Goal: Information Seeking & Learning: Learn about a topic

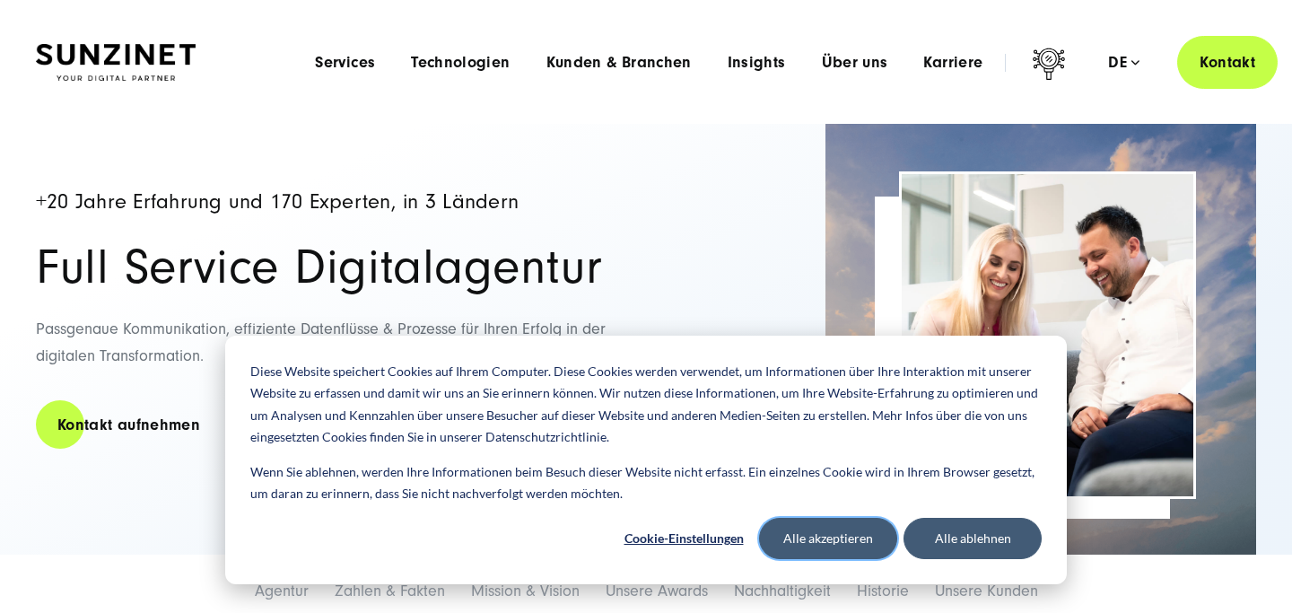
click at [828, 540] on button "Alle akzeptieren" at bounding box center [828, 538] width 138 height 41
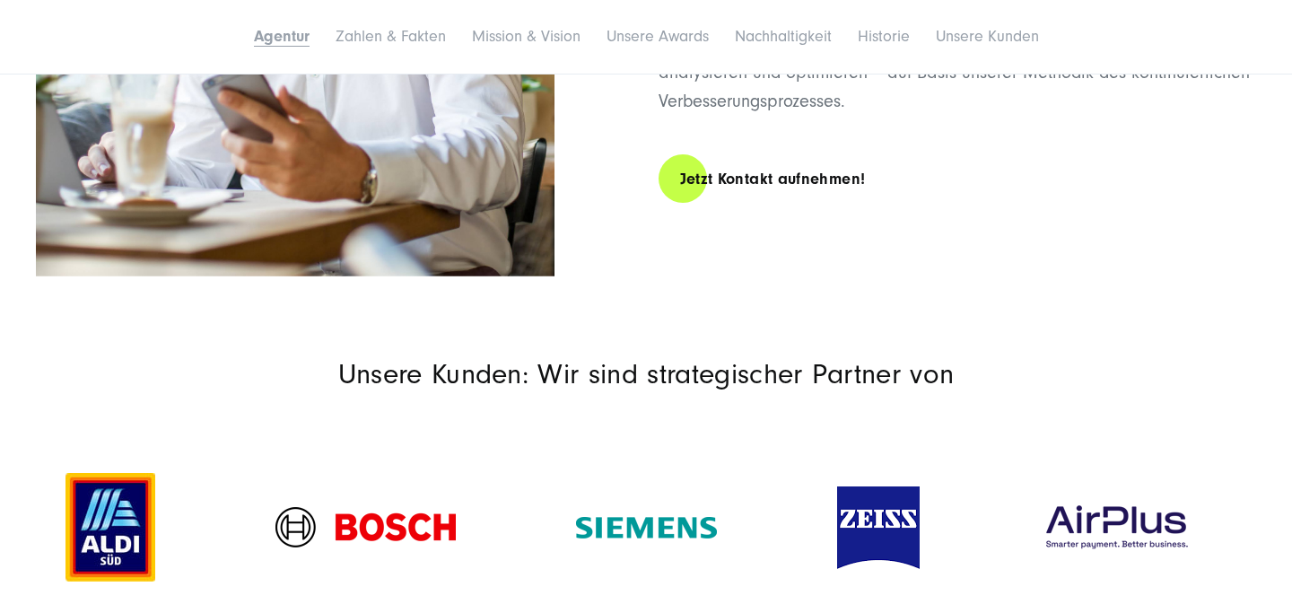
scroll to position [1197, 0]
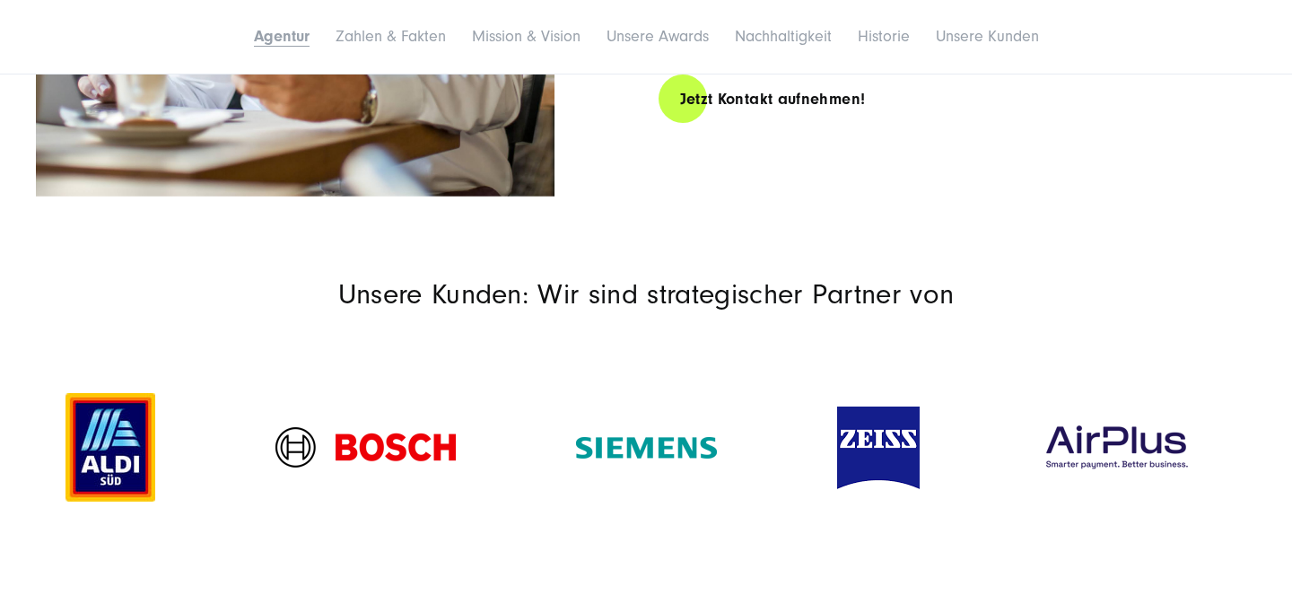
click at [104, 455] on img at bounding box center [110, 447] width 90 height 109
click at [120, 453] on img at bounding box center [110, 447] width 90 height 109
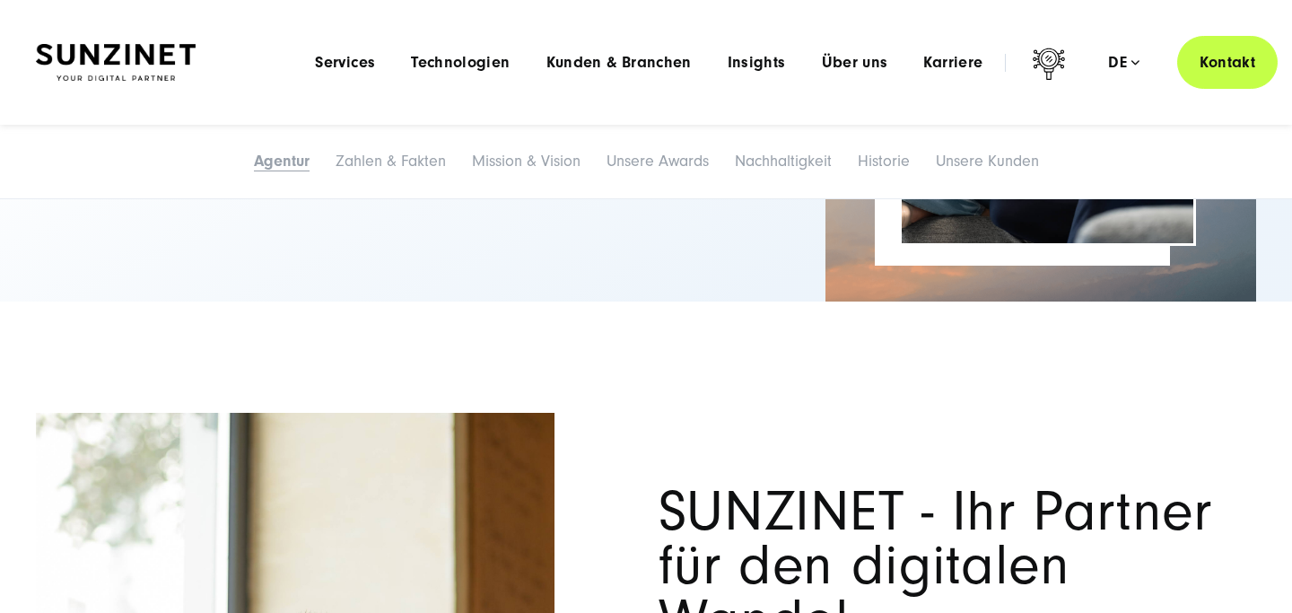
scroll to position [0, 0]
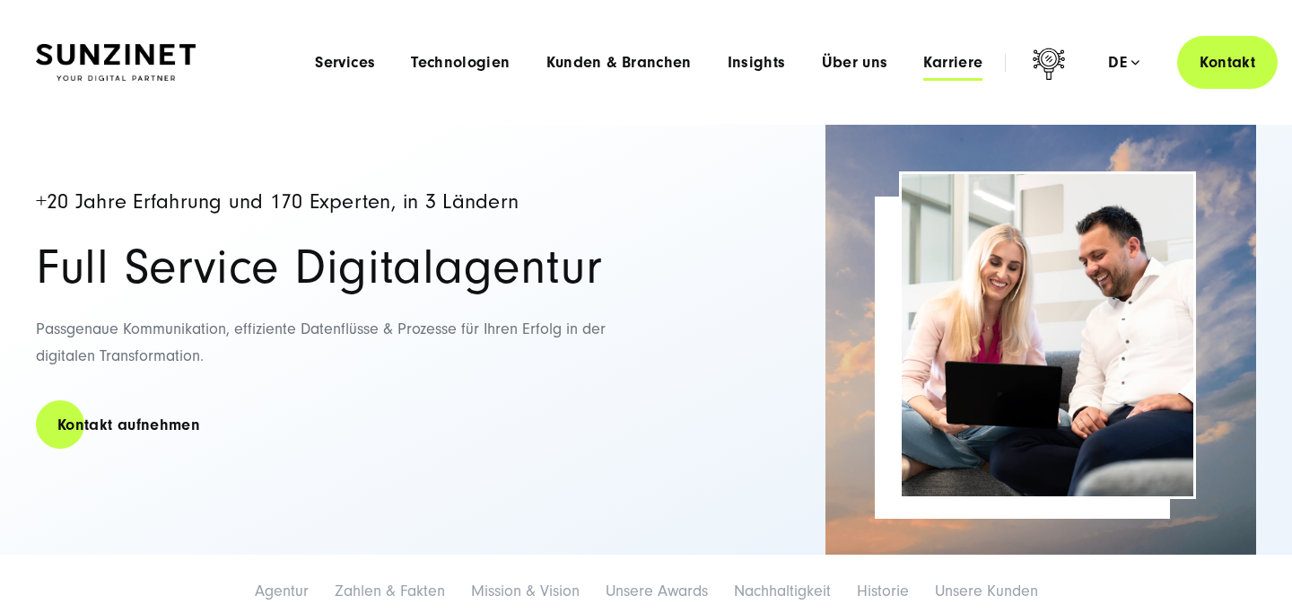
click at [947, 61] on span "Karriere" at bounding box center [952, 63] width 59 height 18
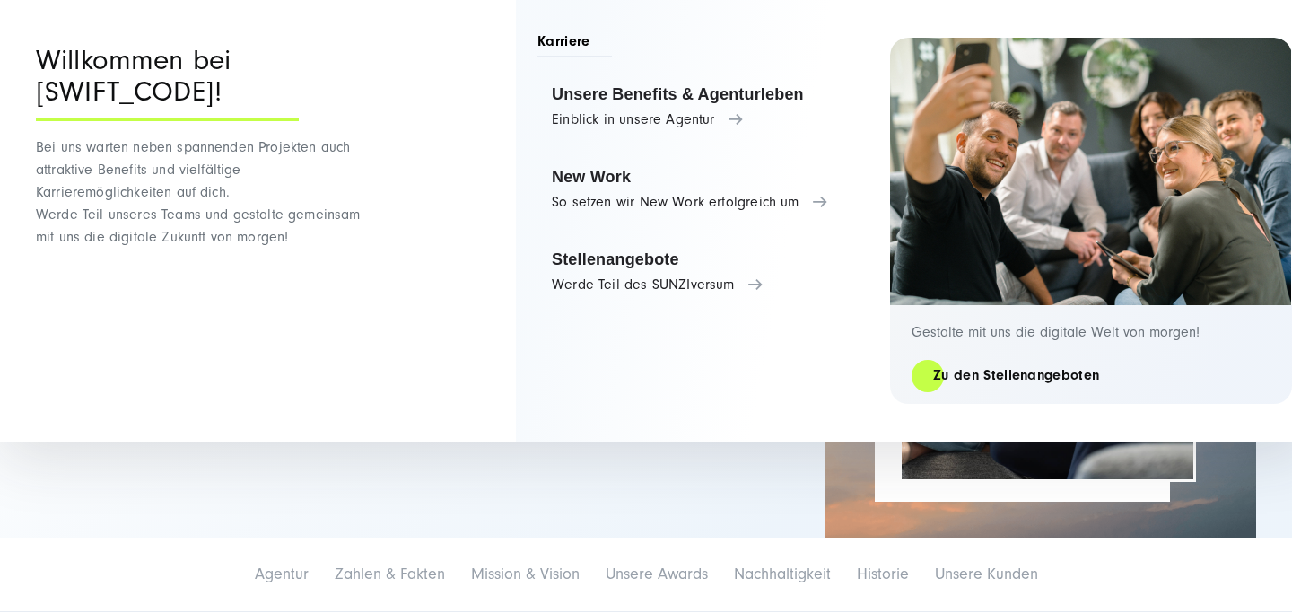
scroll to position [20, 0]
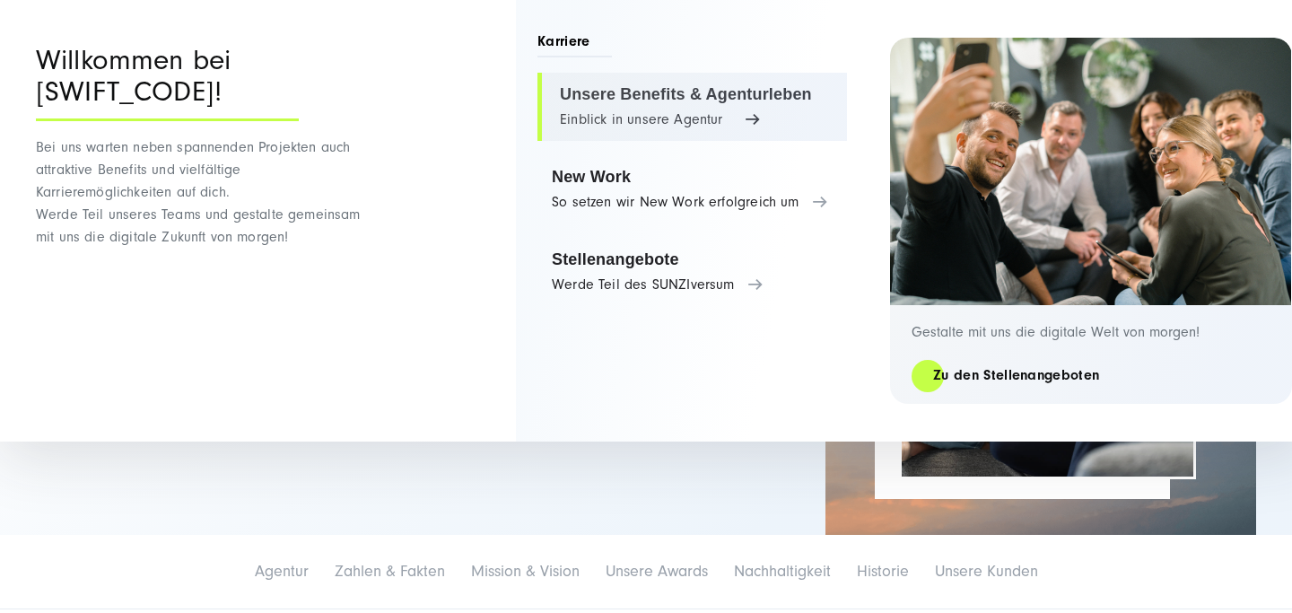
click at [654, 121] on link "Unsere Benefits & Agenturleben Einblick in unsere Agentur" at bounding box center [691, 107] width 309 height 68
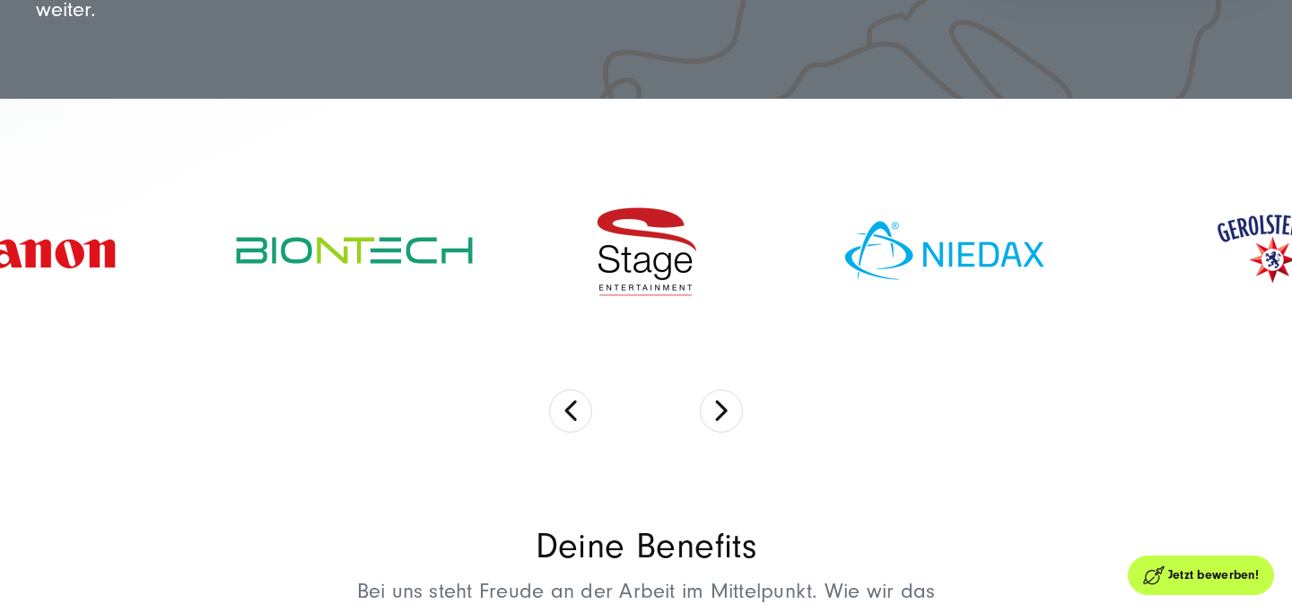
scroll to position [744, 0]
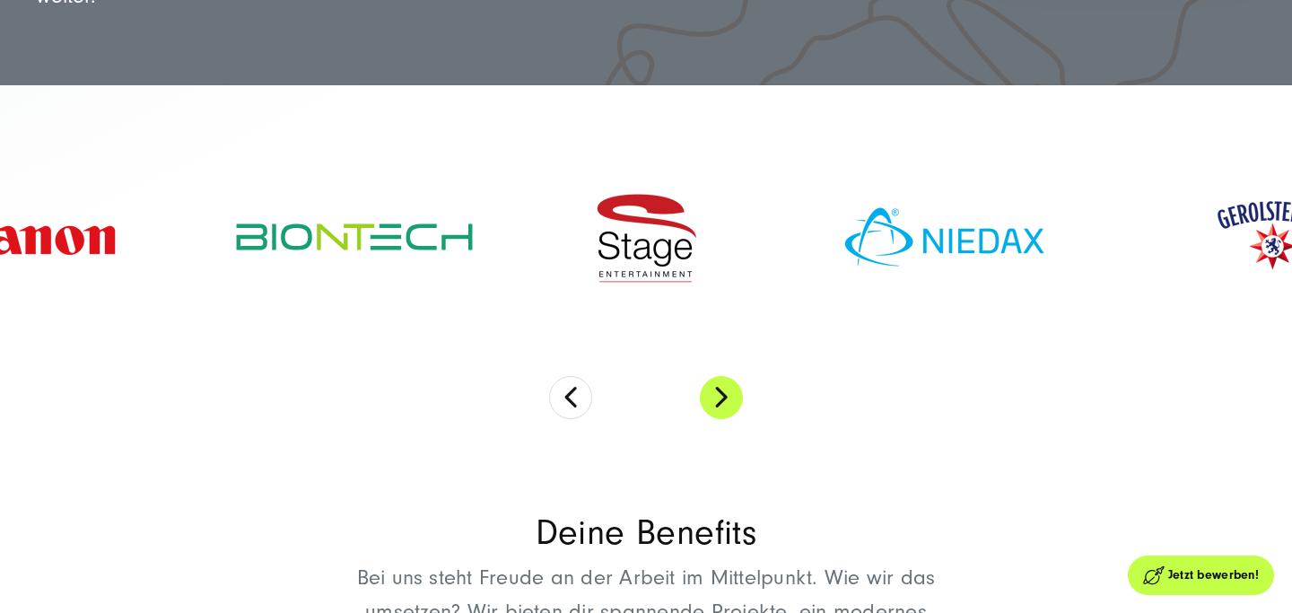
click at [731, 390] on button "Next" at bounding box center [721, 397] width 43 height 43
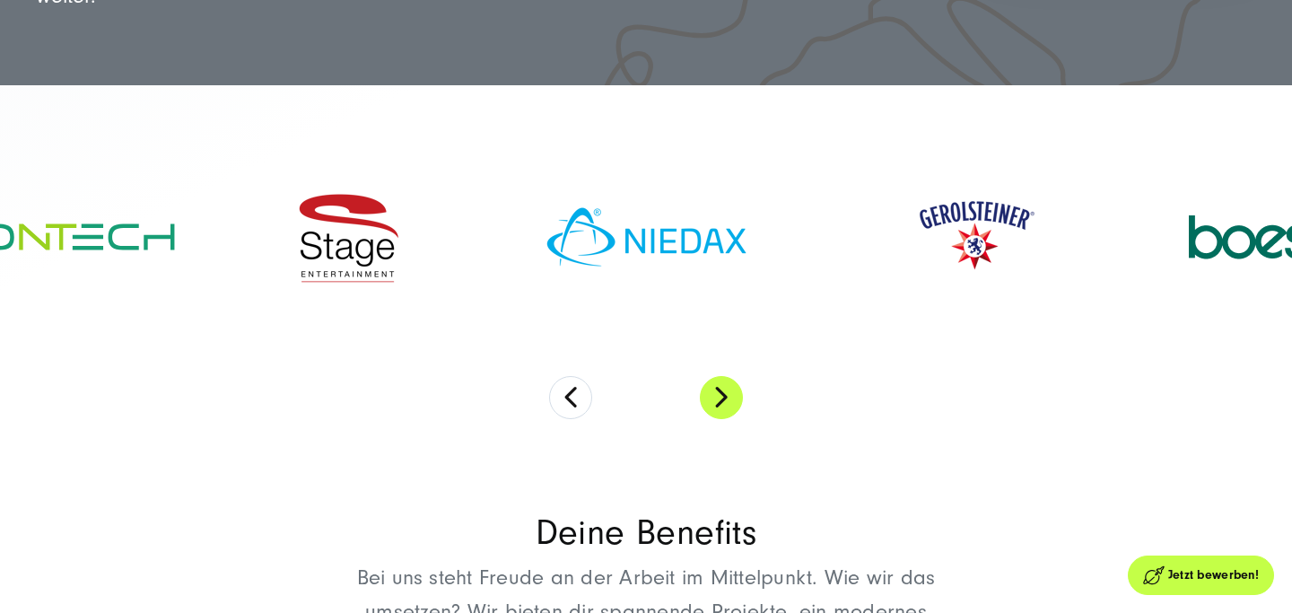
click at [729, 390] on button "Next" at bounding box center [721, 397] width 43 height 43
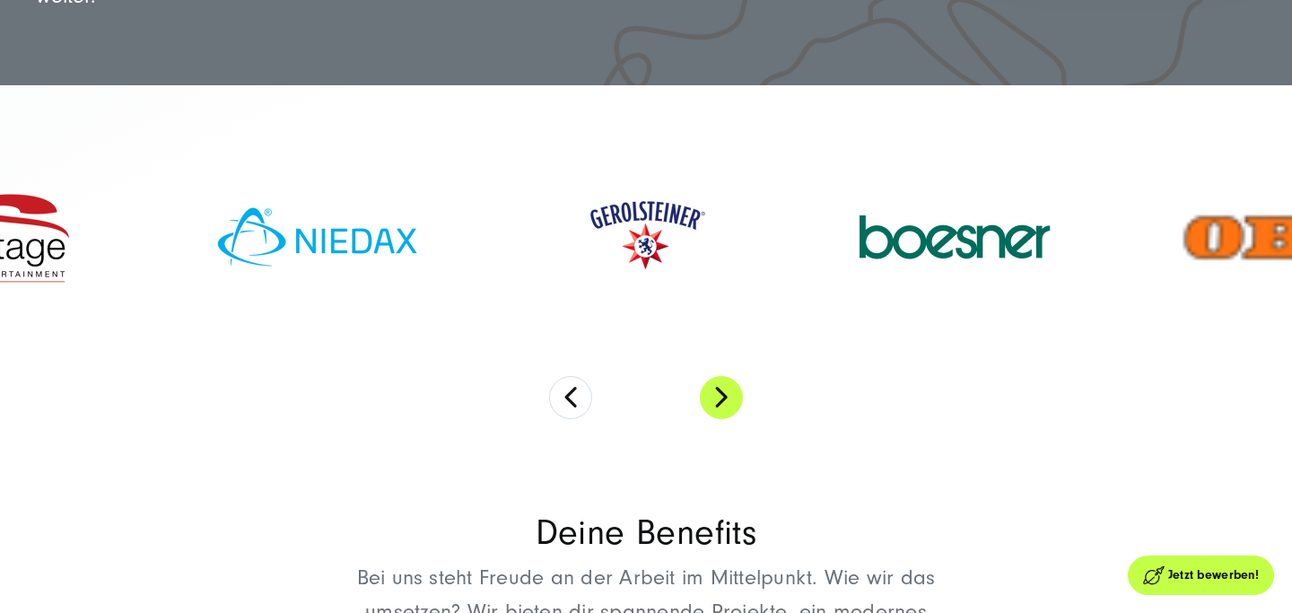
click at [729, 390] on button "Next" at bounding box center [721, 397] width 43 height 43
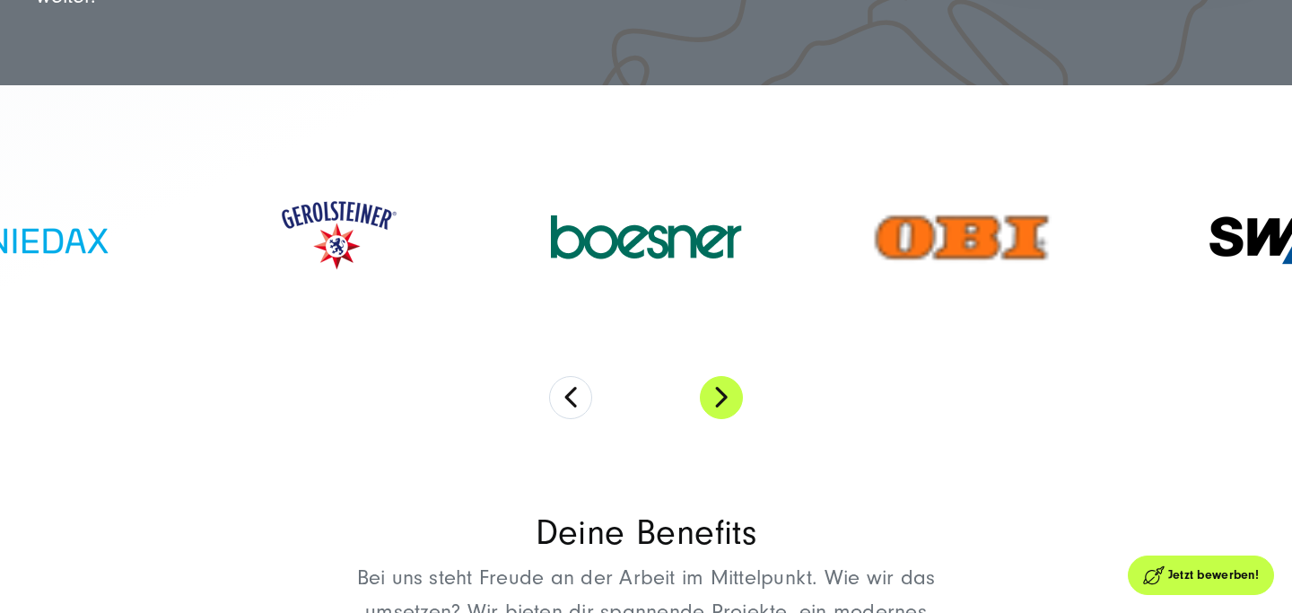
click at [729, 390] on button "Next" at bounding box center [721, 397] width 43 height 43
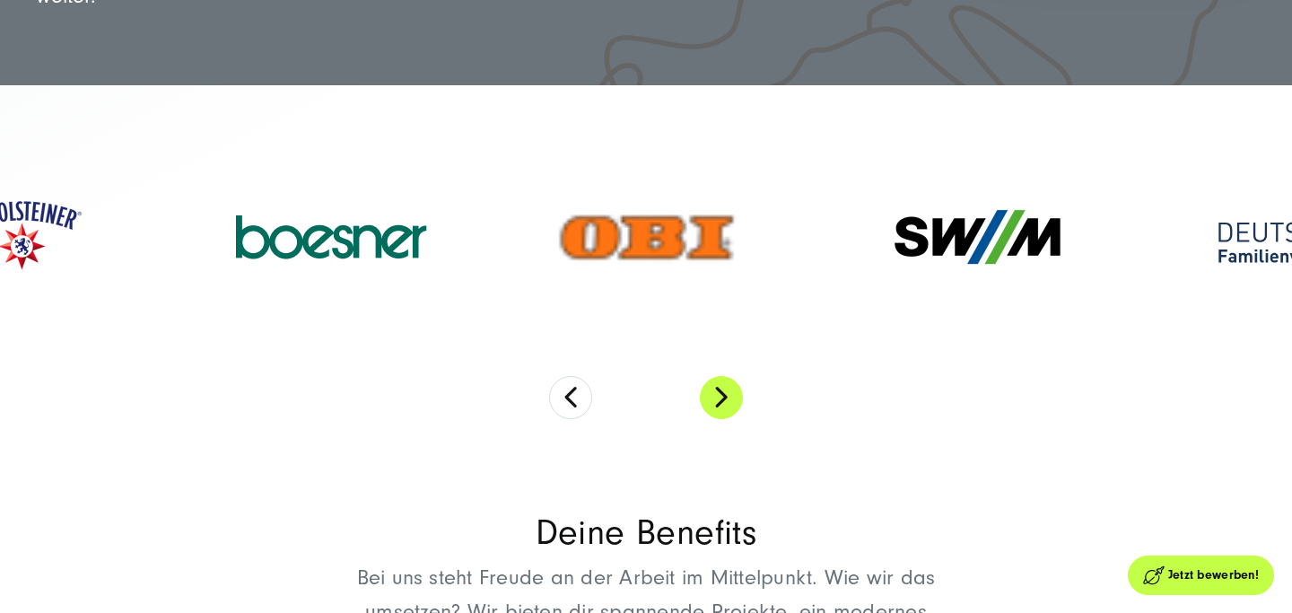
click at [725, 391] on button "Next" at bounding box center [721, 397] width 43 height 43
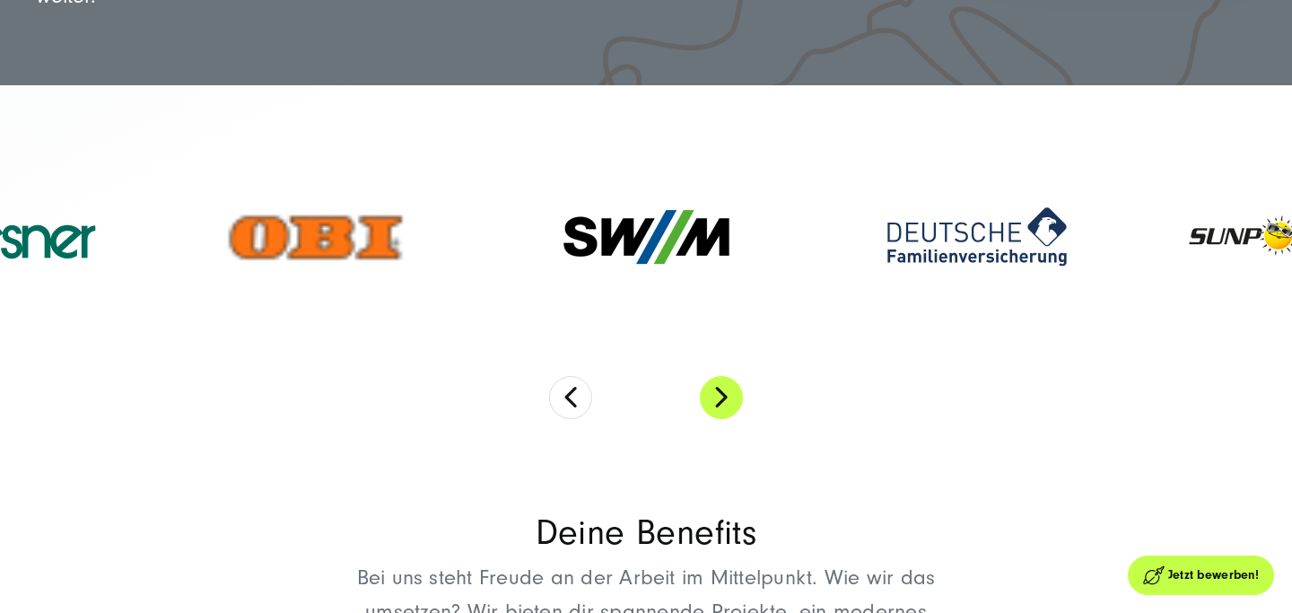
click at [725, 391] on button "Next" at bounding box center [721, 397] width 43 height 43
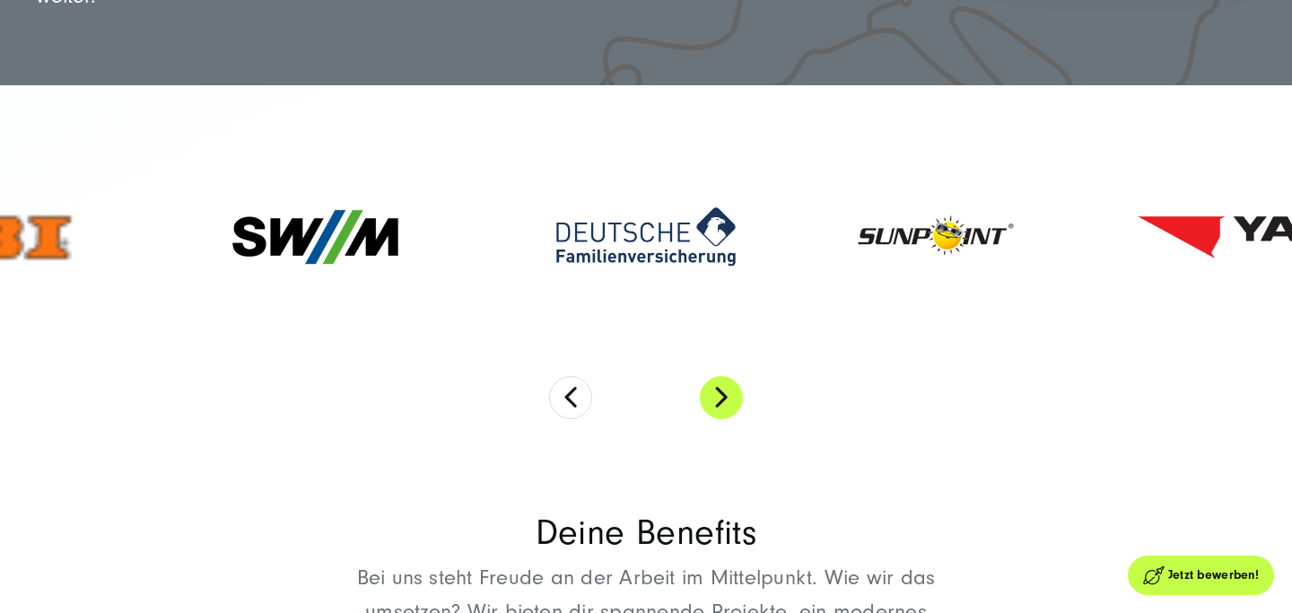
click at [725, 391] on button "Next" at bounding box center [721, 397] width 43 height 43
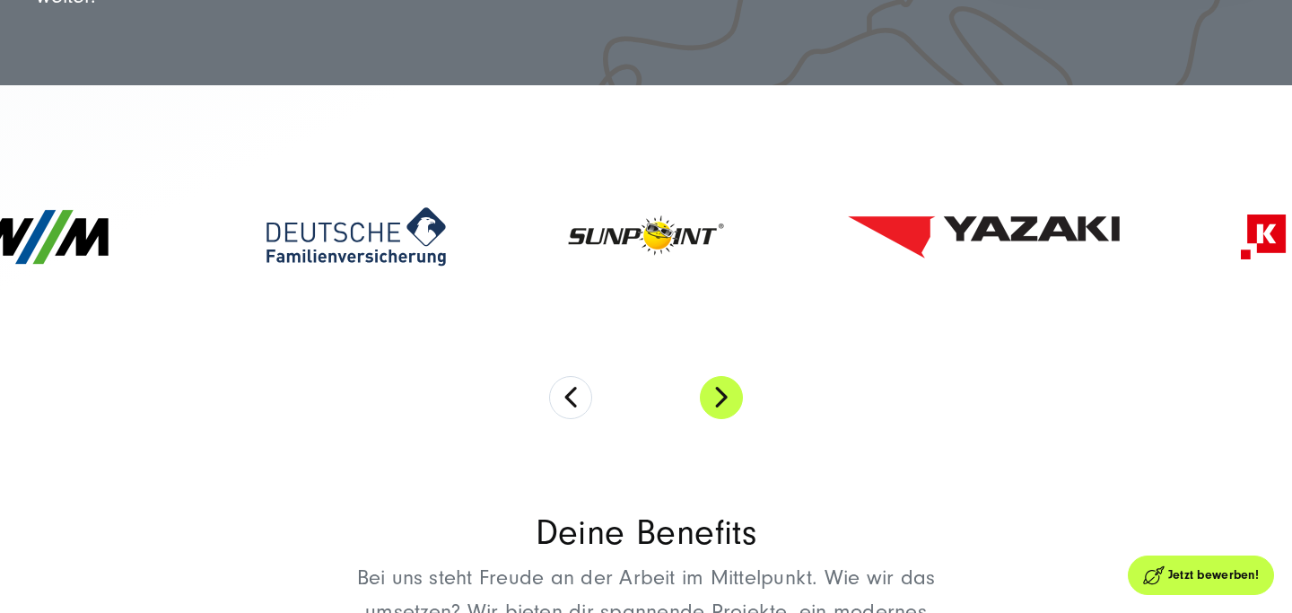
click at [725, 391] on button "Next" at bounding box center [721, 397] width 43 height 43
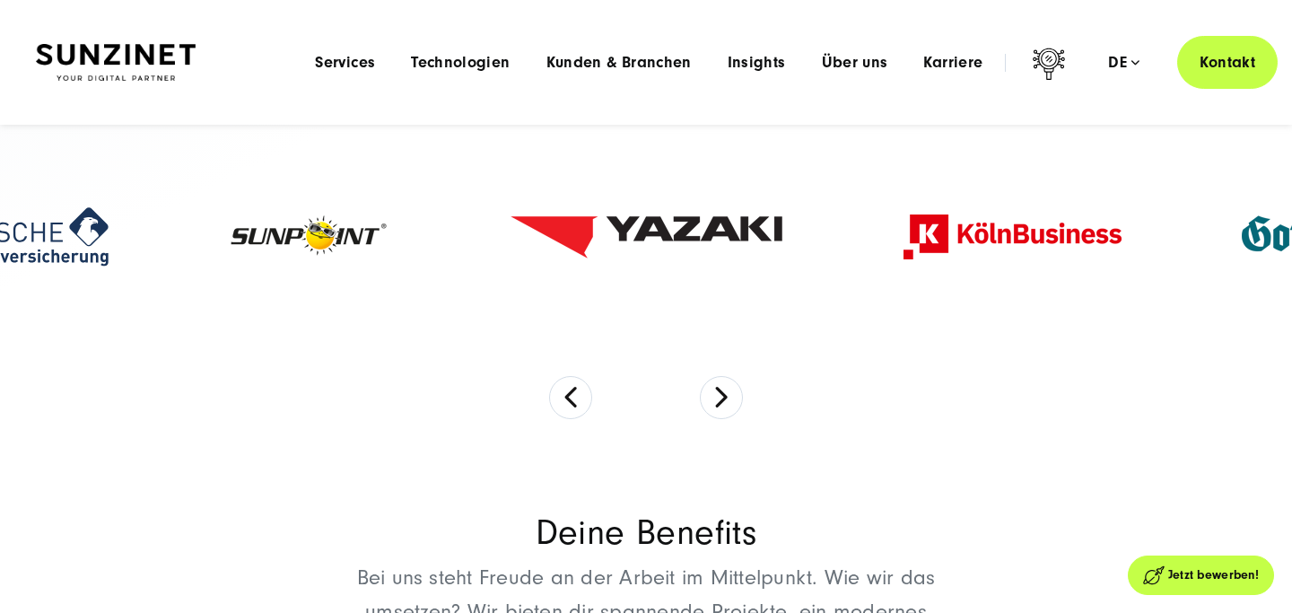
scroll to position [744, 0]
